Goal: Transaction & Acquisition: Purchase product/service

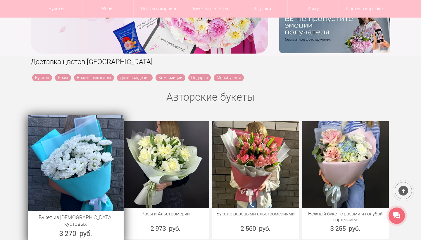
scroll to position [158, 0]
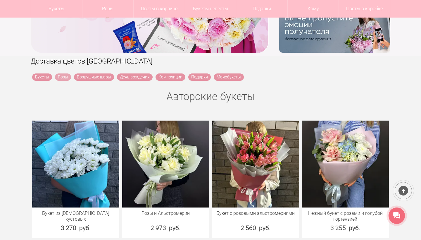
click at [65, 78] on link "Розы" at bounding box center [63, 76] width 16 height 7
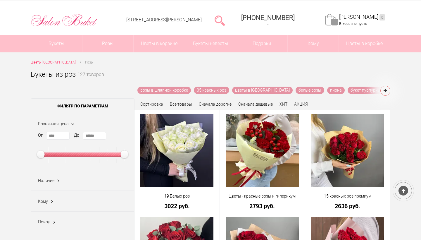
scroll to position [20, 0]
click at [93, 137] on input "******" at bounding box center [94, 136] width 23 height 8
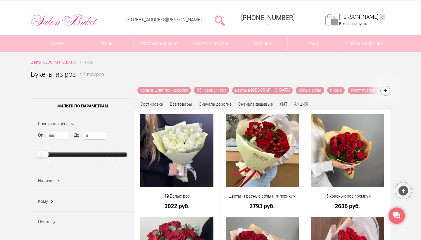
type input "*"
type input "****"
click at [100, 177] on div "Наличие Все В наличии (0) Нет (0)" at bounding box center [82, 180] width 103 height 21
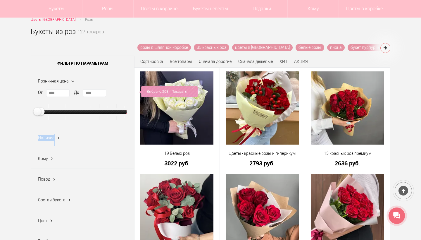
scroll to position [161, 0]
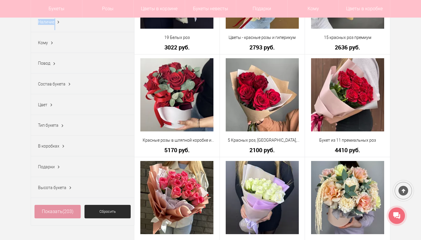
click at [67, 214] on link "Показать (203)" at bounding box center [57, 210] width 46 height 13
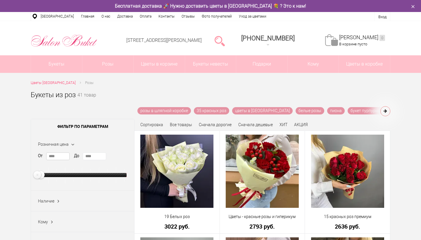
drag, startPoint x: 59, startPoint y: 155, endPoint x: 39, endPoint y: 155, distance: 19.9
click at [39, 155] on div "От **** До ****" at bounding box center [82, 167] width 89 height 31
click at [39, 155] on label "От" at bounding box center [40, 155] width 5 height 6
drag, startPoint x: 62, startPoint y: 158, endPoint x: 39, endPoint y: 157, distance: 23.1
click at [39, 157] on div "От **** До ****" at bounding box center [82, 167] width 89 height 31
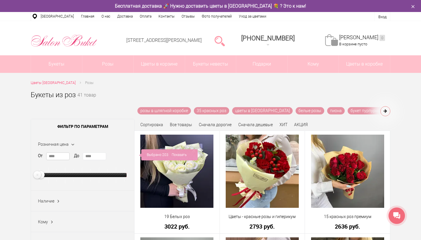
type input "****"
click at [48, 122] on span "Фильтр по параметрам" at bounding box center [82, 126] width 103 height 15
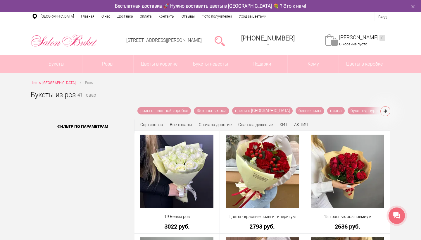
click at [48, 122] on span "Фильтр по параметрам" at bounding box center [82, 126] width 103 height 15
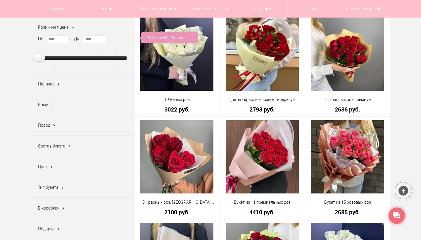
scroll to position [200, 0]
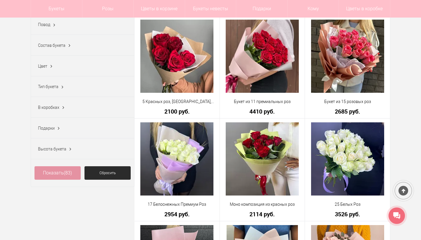
click at [50, 174] on link "Показать (83)" at bounding box center [57, 172] width 46 height 13
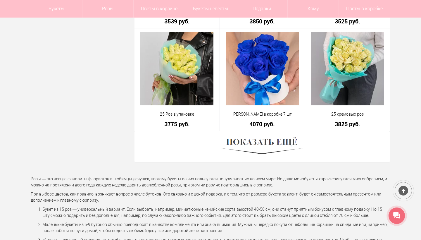
scroll to position [1628, 0]
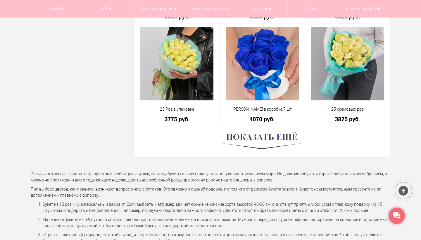
click at [263, 138] on img at bounding box center [261, 141] width 81 height 22
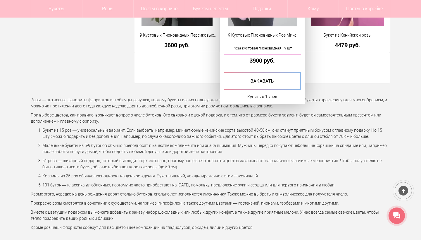
scroll to position [3344, 0]
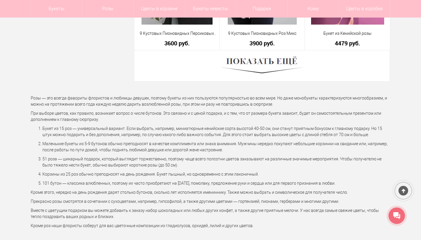
click at [268, 65] on img at bounding box center [261, 66] width 81 height 22
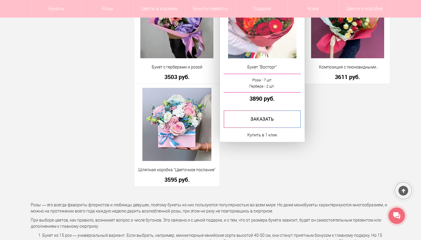
scroll to position [3721, 0]
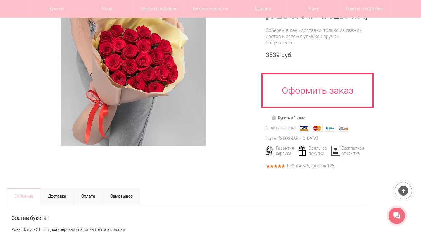
scroll to position [87, 0]
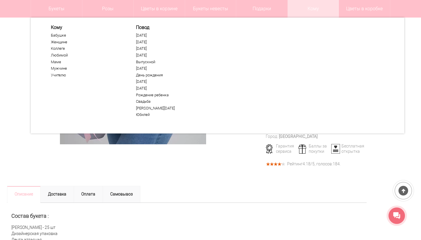
scroll to position [94, 0]
